Goal: Information Seeking & Learning: Check status

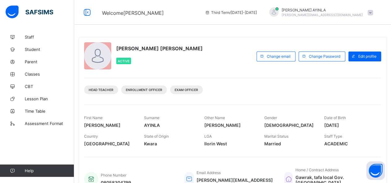
click at [223, 68] on div "IBRAHIM ABIODUN AYINLA Active" at bounding box center [168, 56] width 169 height 28
click at [88, 14] on icon at bounding box center [87, 12] width 11 height 9
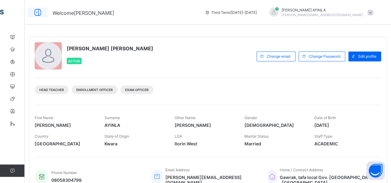
click at [37, 14] on icon at bounding box center [37, 12] width 11 height 9
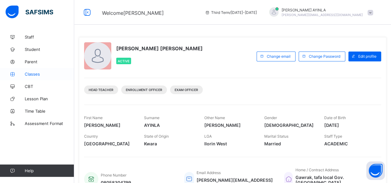
click at [41, 73] on span "Classes" at bounding box center [49, 74] width 49 height 5
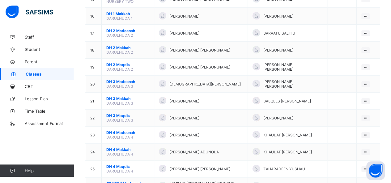
scroll to position [310, 0]
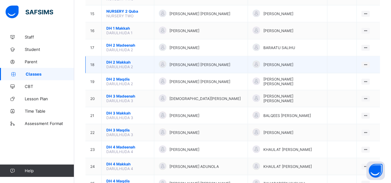
click at [134, 56] on td "DH 2 Makkah DARULHUDA 2" at bounding box center [128, 64] width 53 height 17
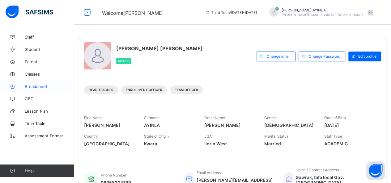
click at [44, 86] on span "Broadsheet" at bounding box center [49, 86] width 49 height 5
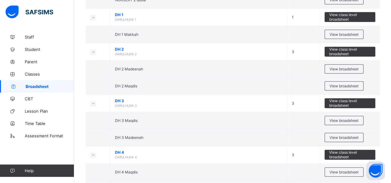
scroll to position [389, 0]
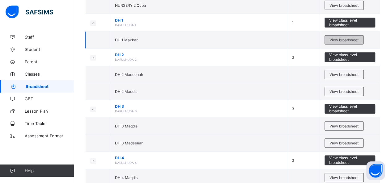
click at [342, 38] on span "View broadsheet" at bounding box center [344, 40] width 29 height 5
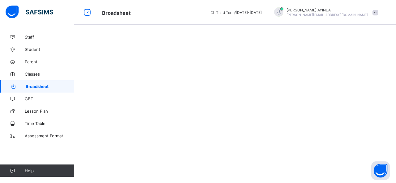
click at [342, 37] on div at bounding box center [235, 91] width 322 height 183
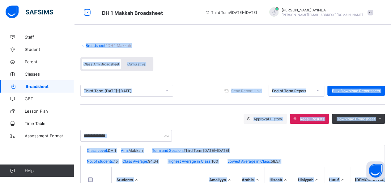
click at [237, 40] on span at bounding box center [232, 40] width 305 height 6
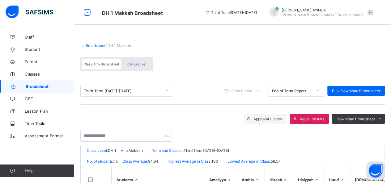
click at [136, 63] on span "Cumulative" at bounding box center [136, 64] width 18 height 4
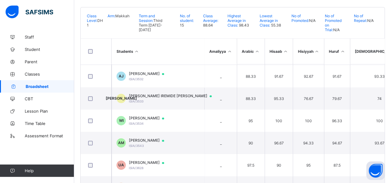
scroll to position [68, 0]
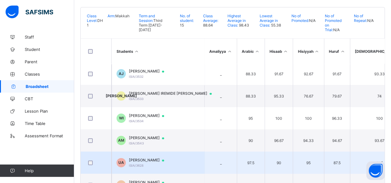
click at [170, 158] on span "UBAYY AKINPELU ABDUSSHAKUR" at bounding box center [149, 160] width 41 height 5
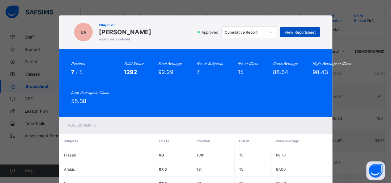
click at [295, 33] on span "View Reportsheet" at bounding box center [300, 32] width 31 height 5
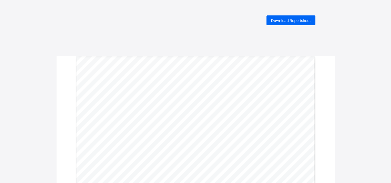
drag, startPoint x: 0, startPoint y: 0, endPoint x: 295, endPoint y: 33, distance: 297.2
drag, startPoint x: 395, startPoint y: 3, endPoint x: 251, endPoint y: 40, distance: 149.3
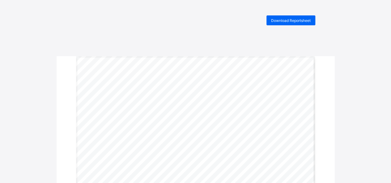
drag, startPoint x: 386, startPoint y: 0, endPoint x: 264, endPoint y: 42, distance: 129.3
drag, startPoint x: 393, startPoint y: 0, endPoint x: 241, endPoint y: 42, distance: 157.5
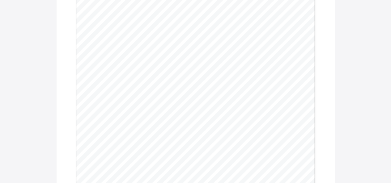
scroll to position [68, 0]
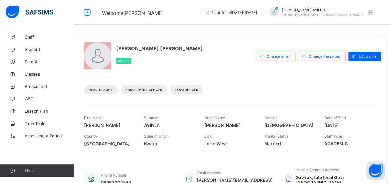
click at [45, 85] on span "Broadsheet" at bounding box center [49, 86] width 49 height 5
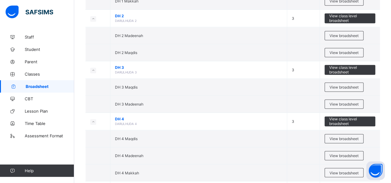
scroll to position [414, 0]
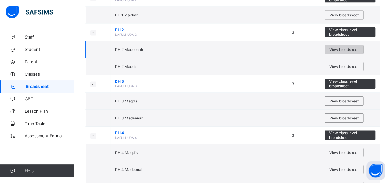
click at [341, 48] on span "View broadsheet" at bounding box center [344, 49] width 29 height 5
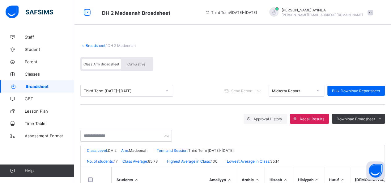
click at [48, 89] on link "Broadsheet" at bounding box center [37, 86] width 74 height 12
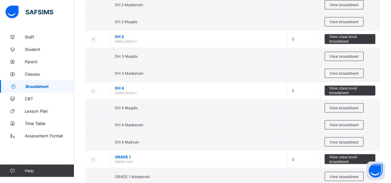
scroll to position [470, 0]
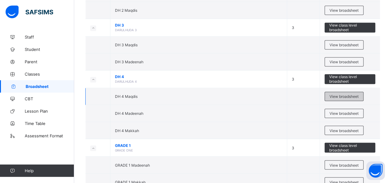
click at [344, 94] on span "View broadsheet" at bounding box center [344, 96] width 29 height 5
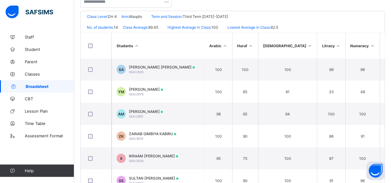
scroll to position [142, 0]
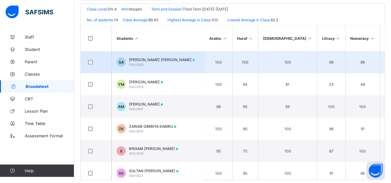
click at [169, 64] on div "SALIHU IBN ABDULLAH ISIA/2828" at bounding box center [162, 62] width 66 height 9
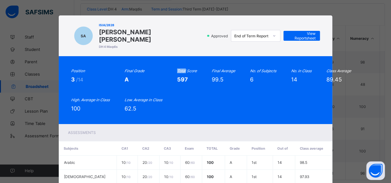
click at [169, 69] on div "Position 3 /14 Final Grade A Total Score 597 Final Average 99.5 No. of Subjects…" at bounding box center [195, 90] width 249 height 43
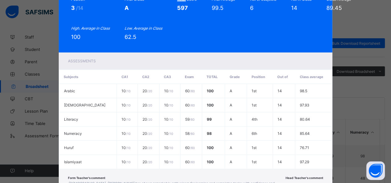
scroll to position [112, 0]
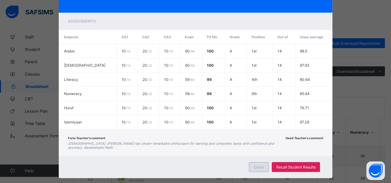
click at [256, 165] on span "Close" at bounding box center [259, 167] width 10 height 5
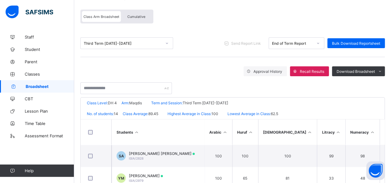
click at [135, 13] on div "Cumulative" at bounding box center [136, 16] width 31 height 11
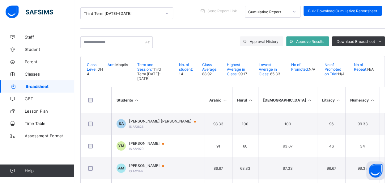
scroll to position [87, 0]
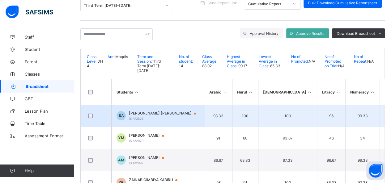
click at [220, 112] on td "98.33" at bounding box center [218, 116] width 28 height 22
click at [148, 114] on td "SA SALIHU IBN ABDULLAH ISIA/2828" at bounding box center [158, 116] width 93 height 22
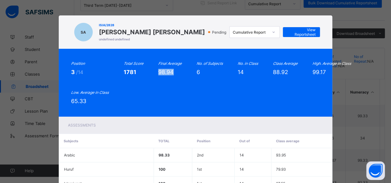
click at [148, 114] on div "Position 3 /14 Total Score 1781 Final Average 98.94 No. of Subjects 6 No. in Cl…" at bounding box center [196, 83] width 274 height 68
click at [288, 33] on span "View Reportsheet" at bounding box center [302, 32] width 28 height 9
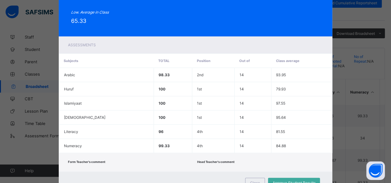
scroll to position [103, 0]
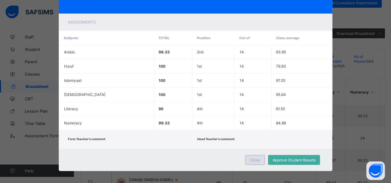
click at [254, 158] on span "Close" at bounding box center [255, 160] width 10 height 5
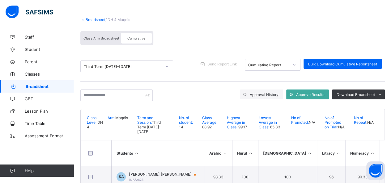
scroll to position [26, 0]
click at [58, 88] on span "Broadsheet" at bounding box center [50, 86] width 49 height 5
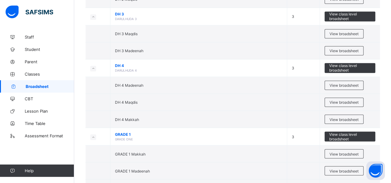
scroll to position [484, 0]
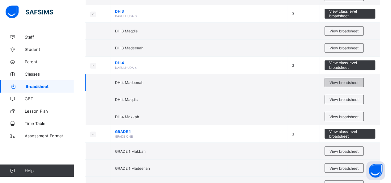
click at [348, 80] on span "View broadsheet" at bounding box center [344, 82] width 29 height 5
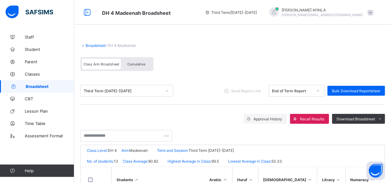
click at [136, 65] on span "Cumulative" at bounding box center [136, 64] width 18 height 4
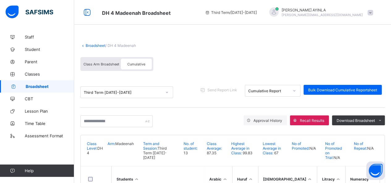
click at [36, 87] on span "Broadsheet" at bounding box center [50, 86] width 49 height 5
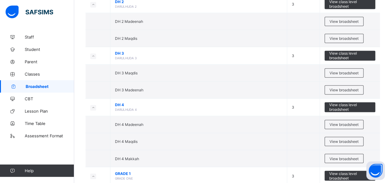
scroll to position [445, 0]
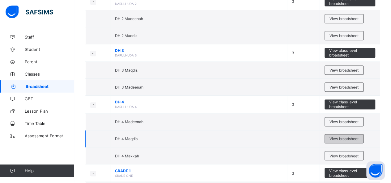
click at [342, 138] on div "View broadsheet" at bounding box center [344, 138] width 39 height 9
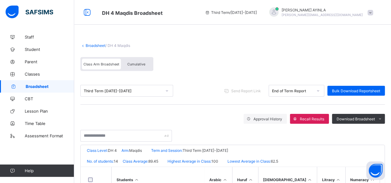
click at [57, 83] on link "Broadsheet" at bounding box center [37, 86] width 74 height 12
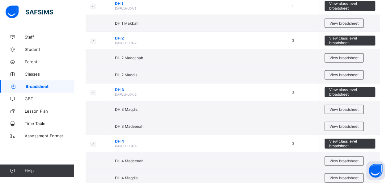
scroll to position [414, 0]
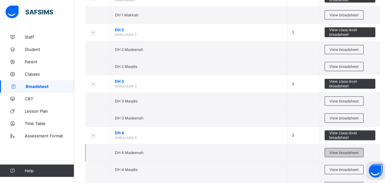
click at [353, 151] on span "View broadsheet" at bounding box center [344, 153] width 29 height 5
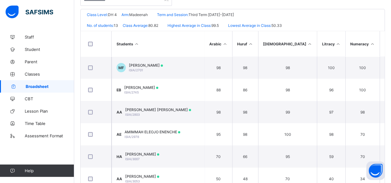
scroll to position [149, 0]
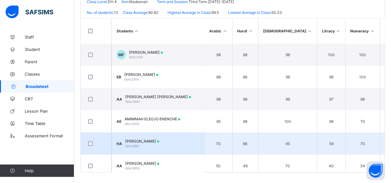
click at [159, 142] on span "[PERSON_NAME]" at bounding box center [142, 141] width 34 height 5
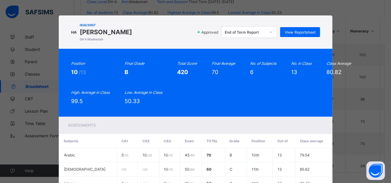
scroll to position [112, 0]
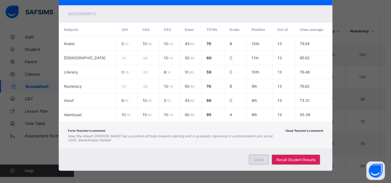
click at [256, 158] on span "Close" at bounding box center [259, 160] width 10 height 5
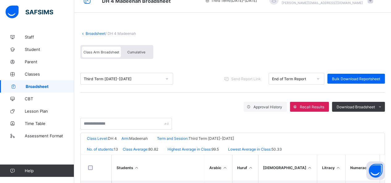
scroll to position [10, 0]
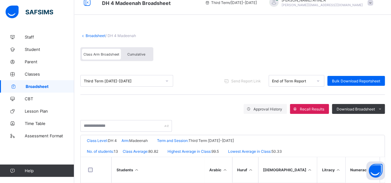
click at [144, 50] on div "Cumulative" at bounding box center [136, 54] width 31 height 11
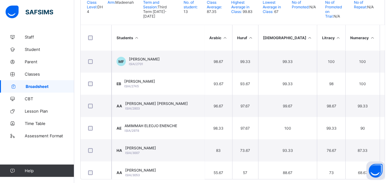
scroll to position [144, 0]
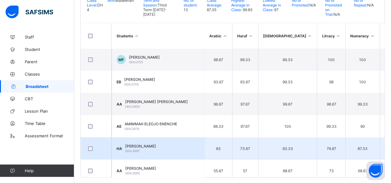
click at [156, 144] on span "[PERSON_NAME]" at bounding box center [140, 146] width 31 height 5
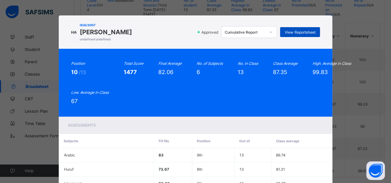
click at [296, 33] on span "View Reportsheet" at bounding box center [300, 32] width 31 height 5
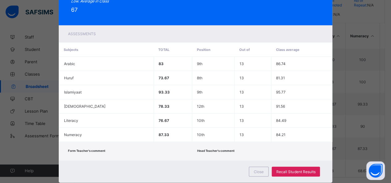
scroll to position [103, 0]
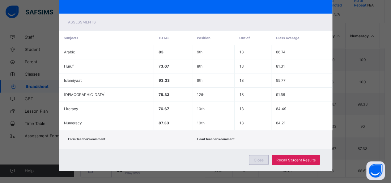
click at [257, 159] on div "Close" at bounding box center [259, 160] width 20 height 10
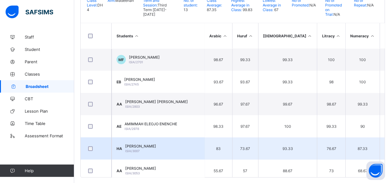
click at [156, 144] on div "HAMIDAH AROBO ABDULGHANI ISIA/3007" at bounding box center [140, 148] width 31 height 9
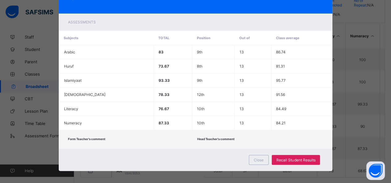
click at [178, 144] on div "Form Teacher's comment Head Teacher's comment" at bounding box center [196, 140] width 274 height 19
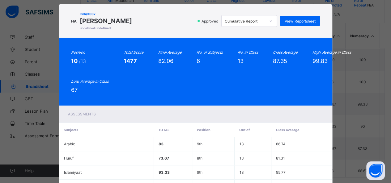
scroll to position [0, 0]
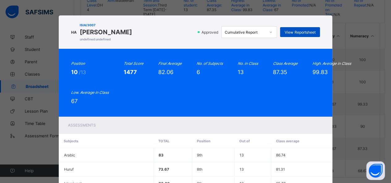
click at [306, 30] on div "View Reportsheet" at bounding box center [300, 32] width 40 height 10
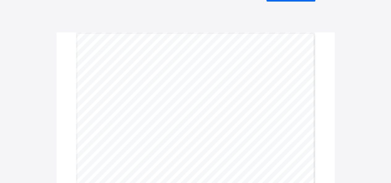
scroll to position [24, 0]
click at [390, 42] on div "Download Reportsheet I-Scholars International Academy MOTTO: Building great min…" at bounding box center [195, 181] width 391 height 379
